Goal: Find specific page/section: Find specific page/section

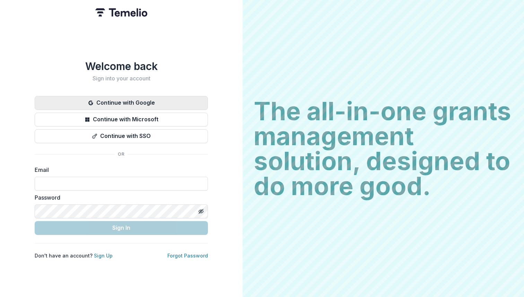
click at [170, 96] on button "Continue with Google" at bounding box center [121, 103] width 173 height 14
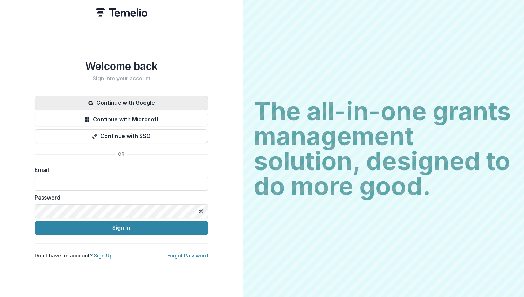
click at [170, 96] on button "Continue with Google" at bounding box center [121, 103] width 173 height 14
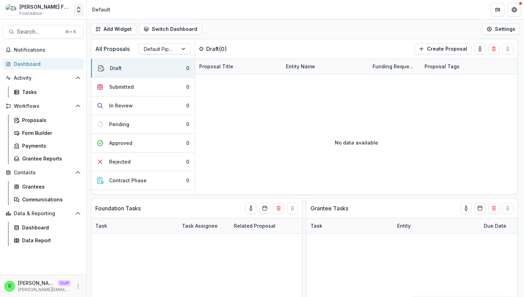
click at [76, 7] on icon "Open entity switcher" at bounding box center [78, 9] width 7 height 7
click at [41, 30] on link "Admin Settings" at bounding box center [43, 26] width 83 height 11
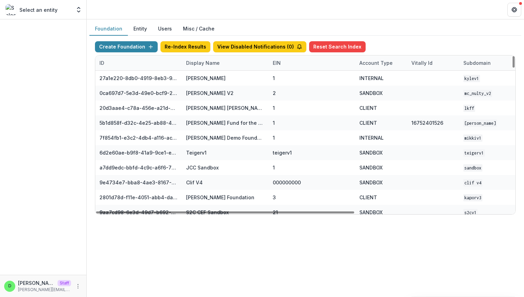
click at [197, 61] on div "Display Name" at bounding box center [203, 62] width 42 height 7
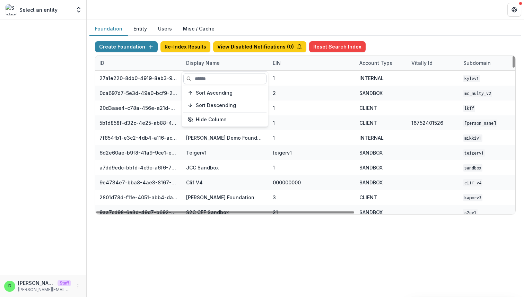
click at [210, 78] on input at bounding box center [224, 78] width 83 height 11
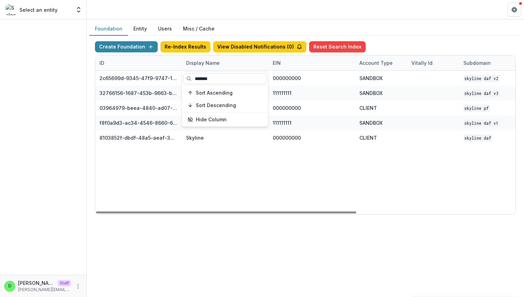
type input "*******"
click at [244, 182] on div "2c65699d-9345-47f9-9747-12d930ad2536 Skyline DAF V2 000000000 SANDBOX Skyline D…" at bounding box center [433, 143] width 676 height 144
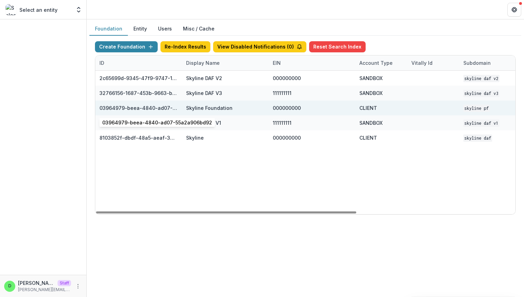
scroll to position [0, 256]
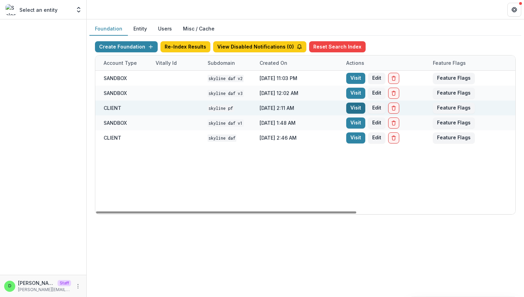
click at [359, 110] on link "Visit" at bounding box center [355, 108] width 19 height 11
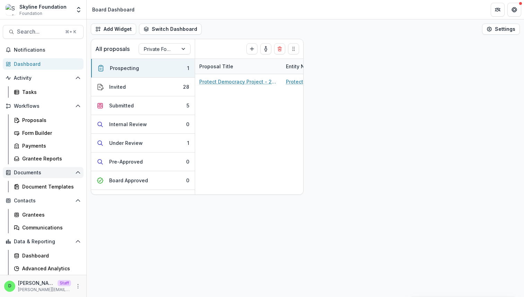
scroll to position [12, 0]
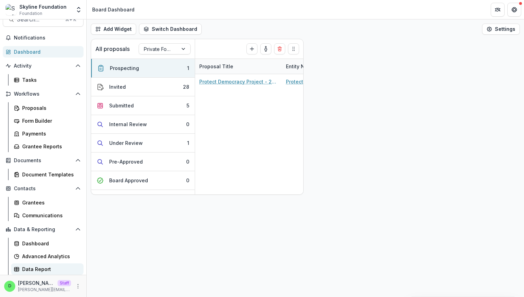
click at [47, 271] on div "Data Report" at bounding box center [50, 269] width 56 height 7
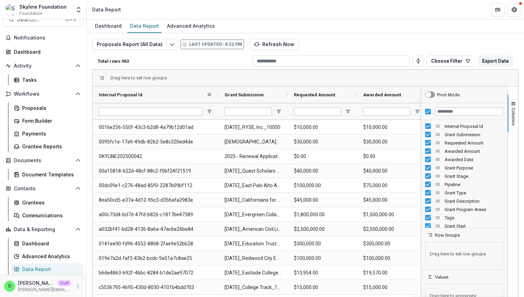
drag, startPoint x: 161, startPoint y: 95, endPoint x: 218, endPoint y: 97, distance: 56.6
click at [218, 97] on div at bounding box center [218, 94] width 3 height 17
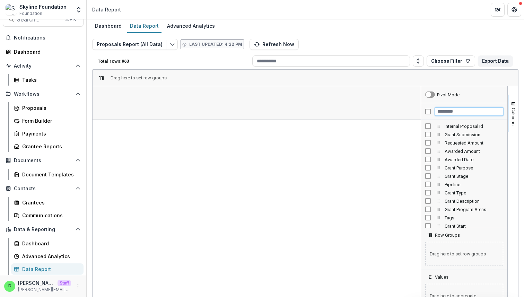
click at [449, 113] on input "Filter Columns Input" at bounding box center [469, 112] width 68 height 8
type input "**"
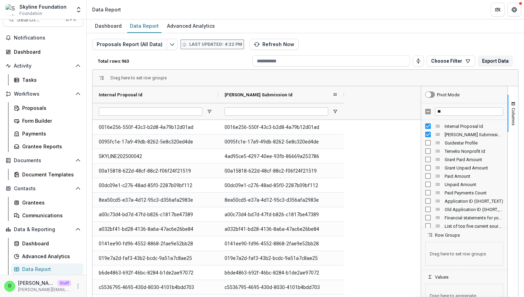
drag, startPoint x: 287, startPoint y: 95, endPoint x: 344, endPoint y: 95, distance: 56.5
click at [344, 95] on div at bounding box center [344, 94] width 3 height 17
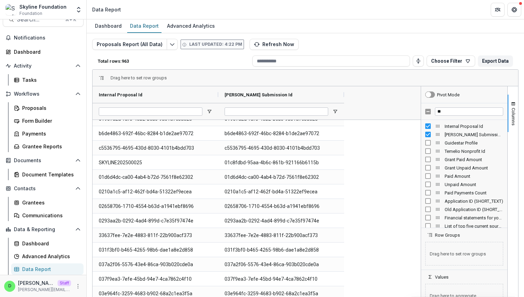
click at [457, 26] on div "Dashboard Data Report Advanced Analytics" at bounding box center [306, 26] width 438 height 14
